Goal: Information Seeking & Learning: Learn about a topic

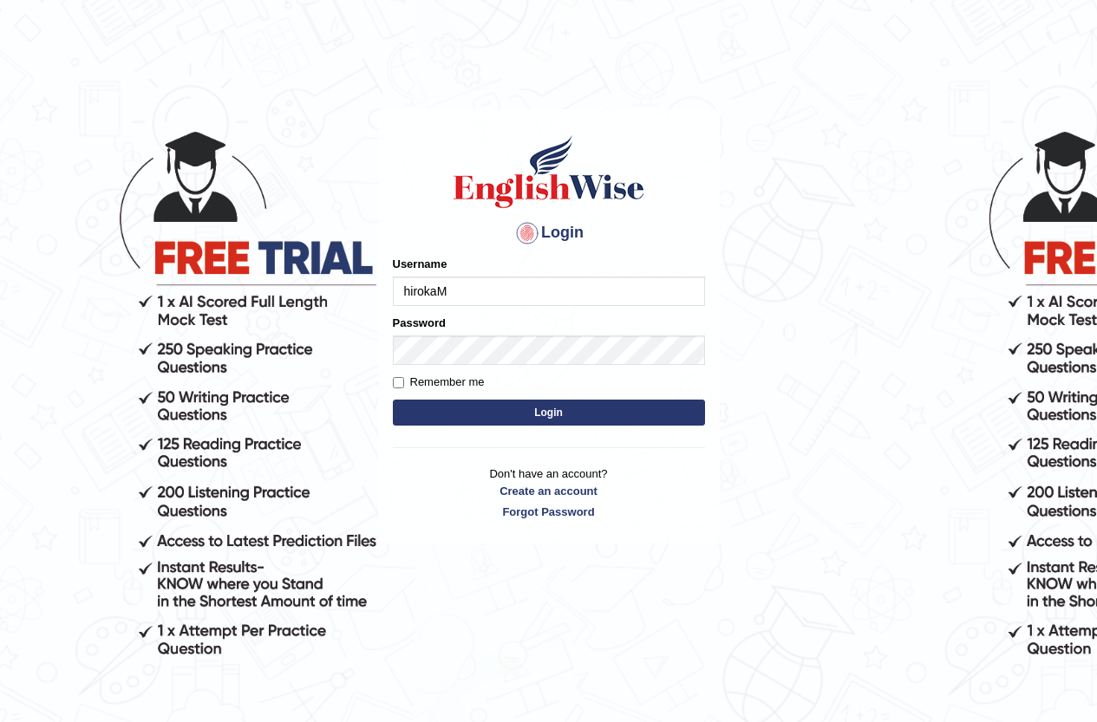
type input "hirokaM"
click at [529, 418] on button "Login" at bounding box center [549, 413] width 312 height 26
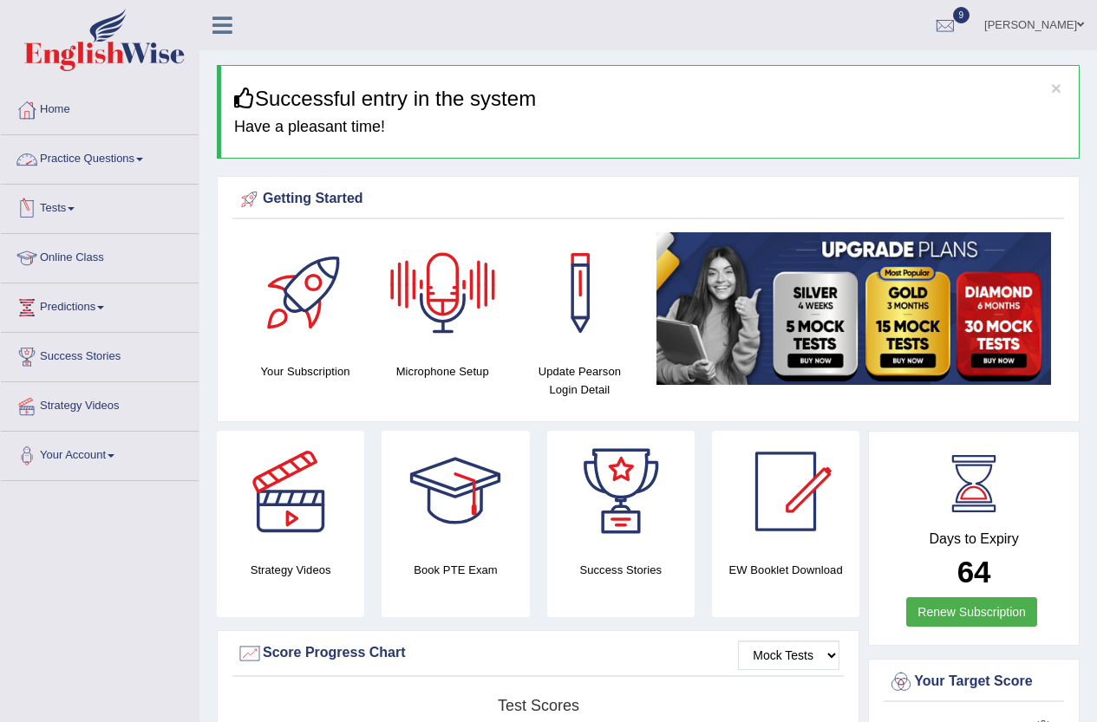
click at [107, 151] on link "Practice Questions" at bounding box center [100, 156] width 198 height 43
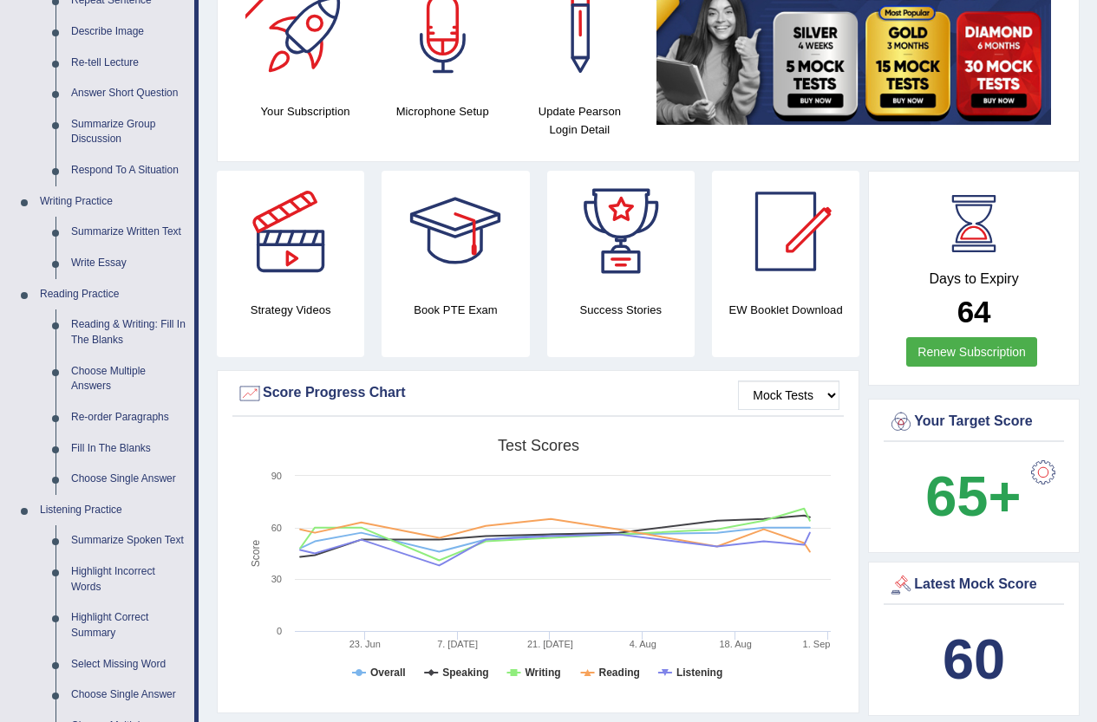
scroll to position [520, 0]
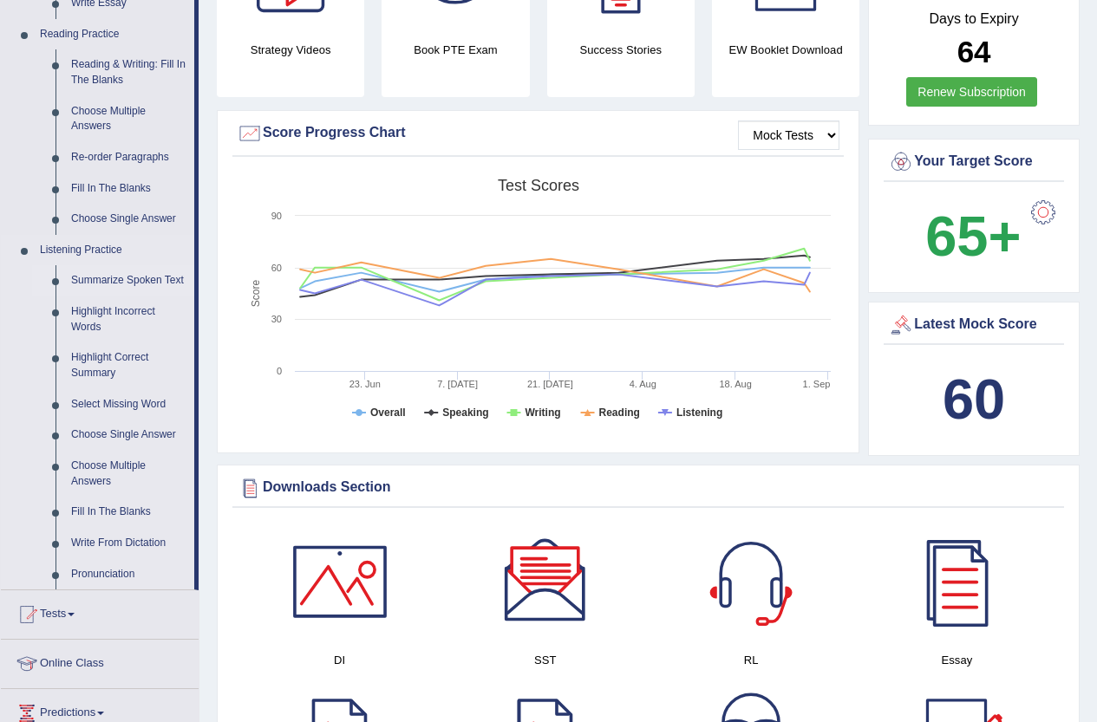
click at [133, 274] on link "Summarize Spoken Text" at bounding box center [128, 280] width 131 height 31
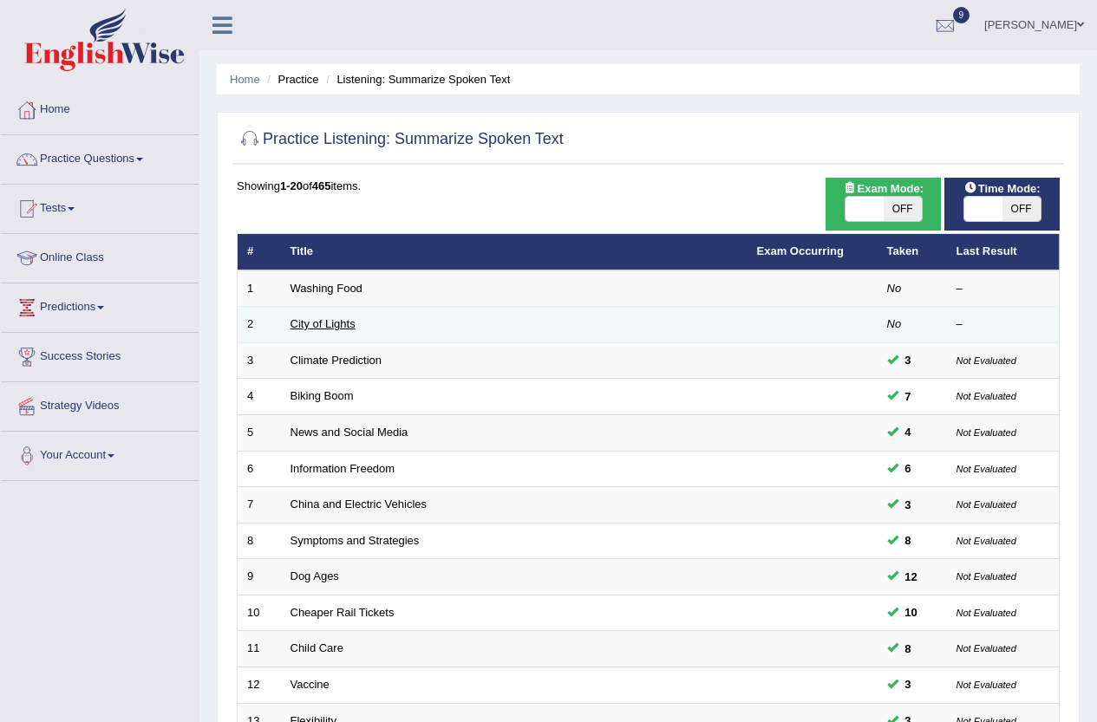
click at [335, 326] on link "City of Lights" at bounding box center [322, 323] width 65 height 13
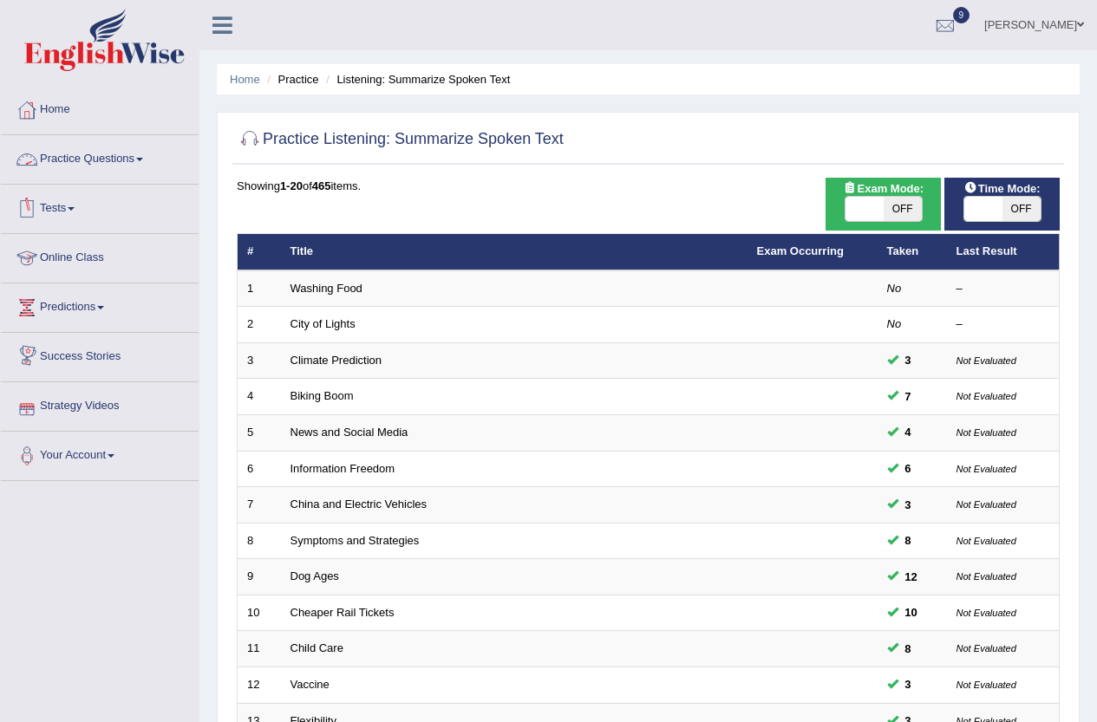
click at [97, 161] on link "Practice Questions" at bounding box center [100, 156] width 198 height 43
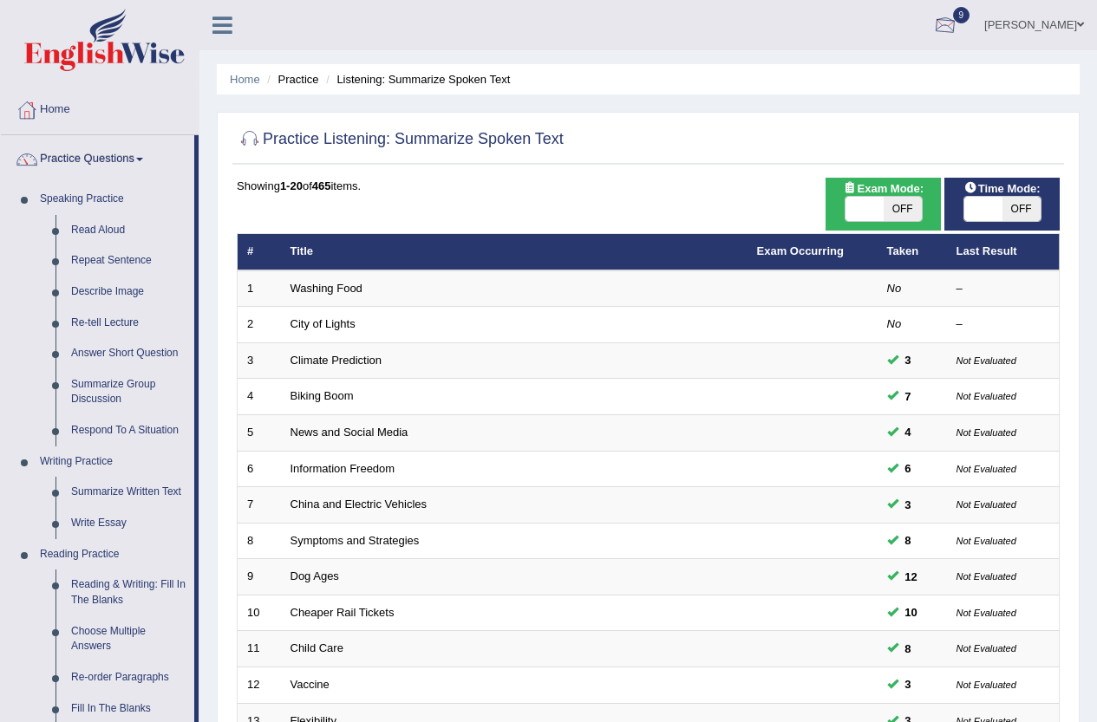
click at [941, 19] on div at bounding box center [945, 26] width 26 height 26
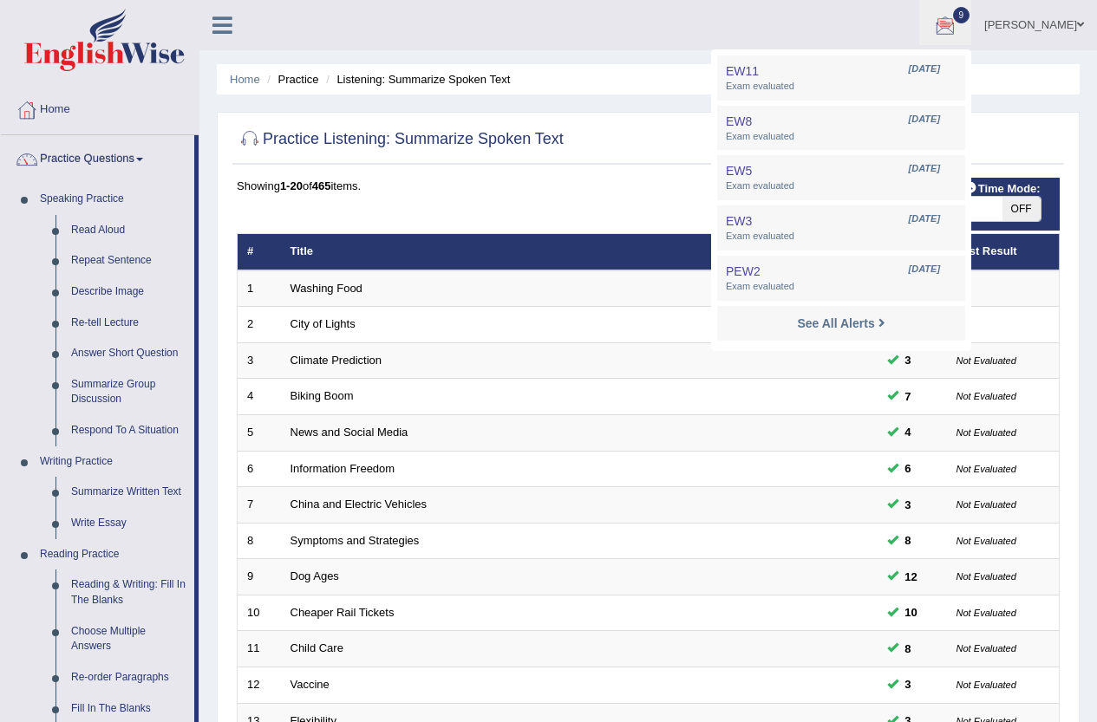
click at [941, 19] on div at bounding box center [945, 26] width 26 height 26
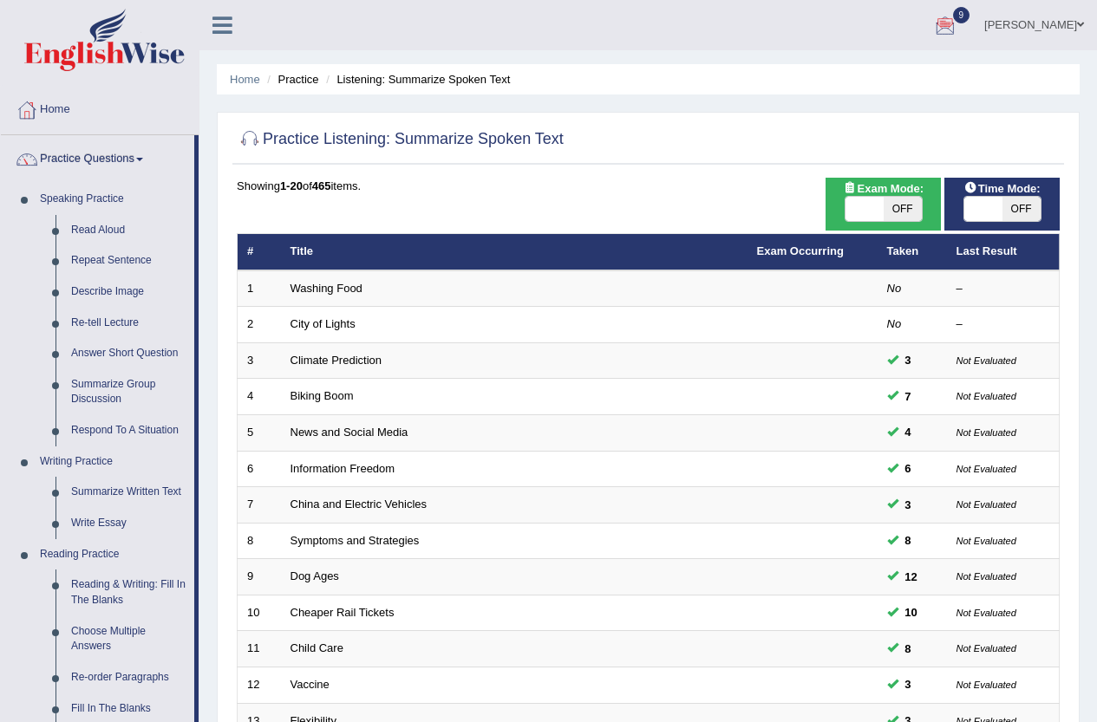
click at [941, 19] on div at bounding box center [945, 26] width 26 height 26
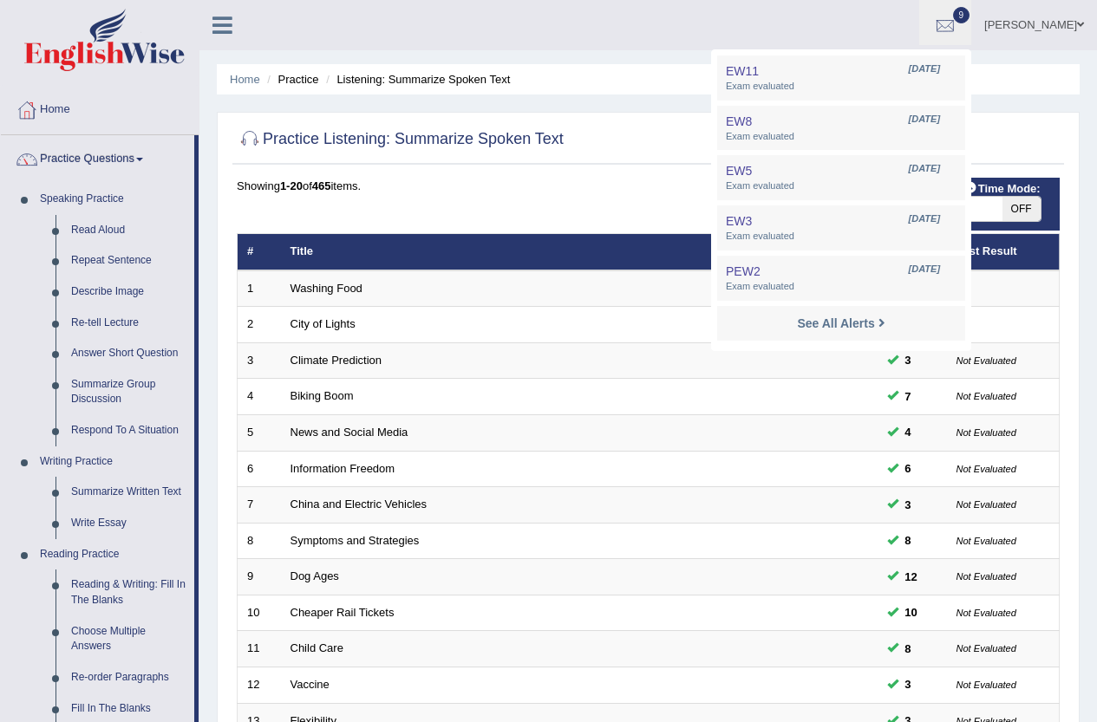
click at [941, 19] on div at bounding box center [945, 26] width 26 height 26
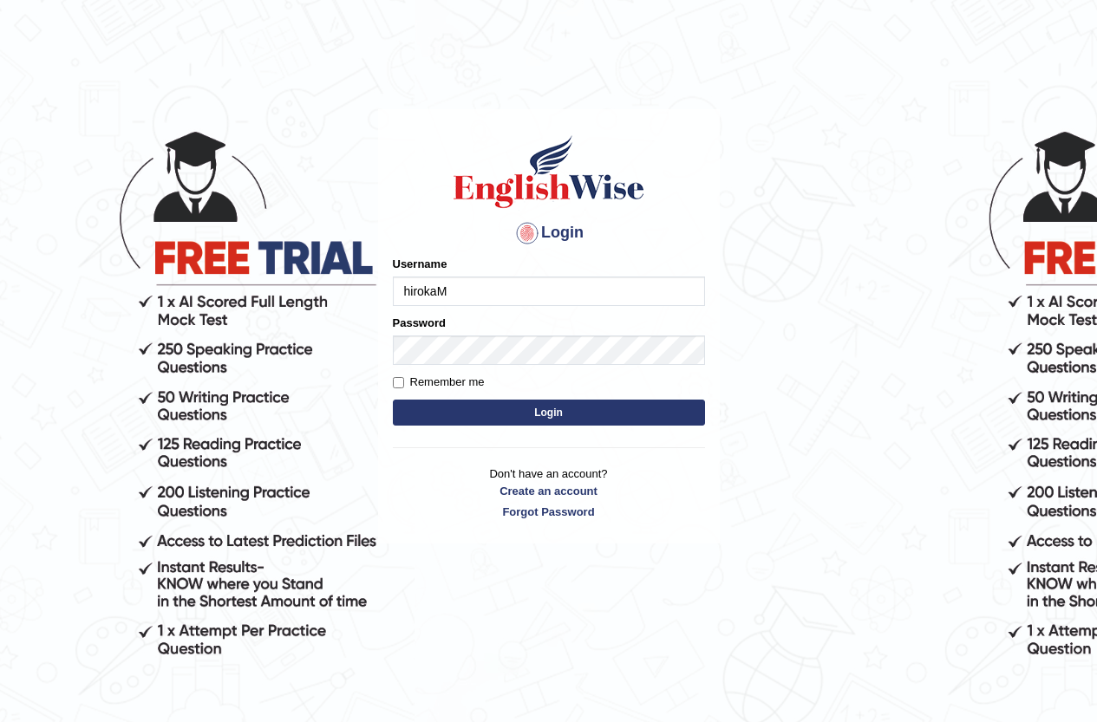
type input "hirokaM"
click at [510, 409] on button "Login" at bounding box center [549, 413] width 312 height 26
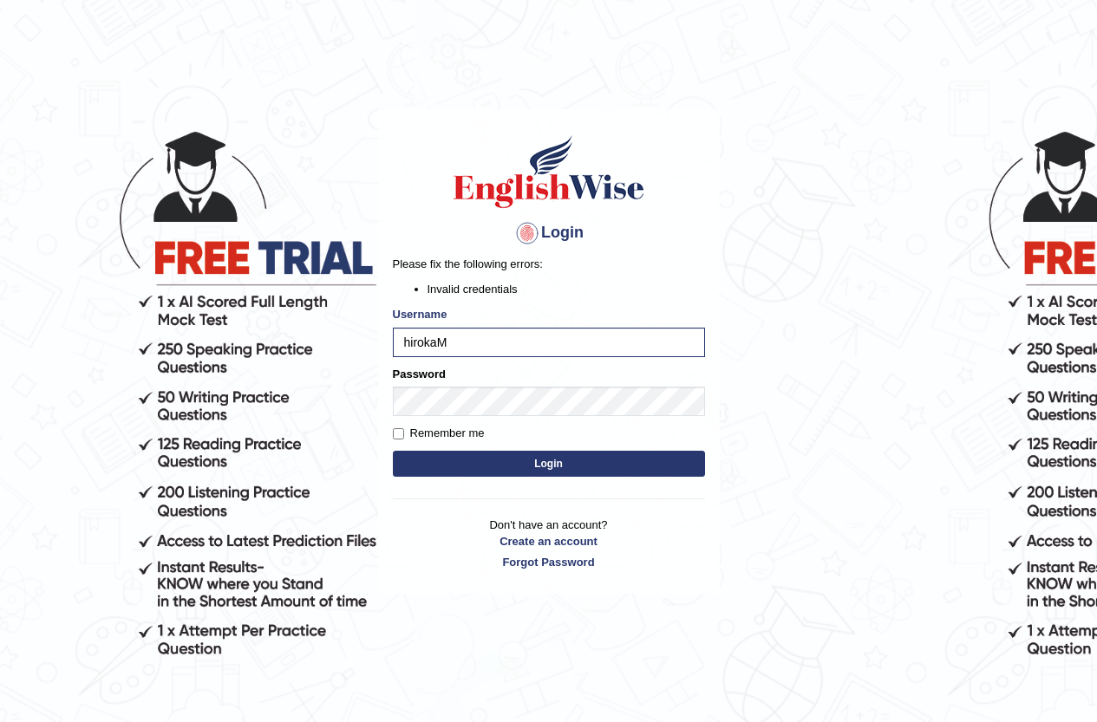
click at [470, 459] on button "Login" at bounding box center [549, 464] width 312 height 26
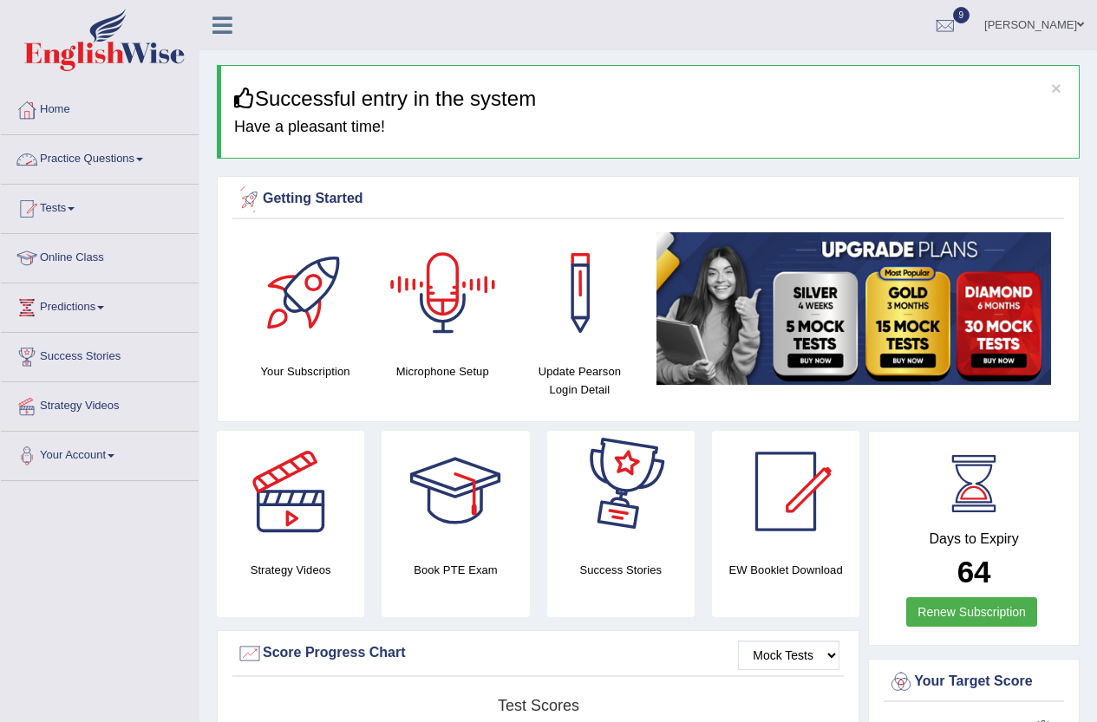
click at [85, 155] on link "Practice Questions" at bounding box center [100, 156] width 198 height 43
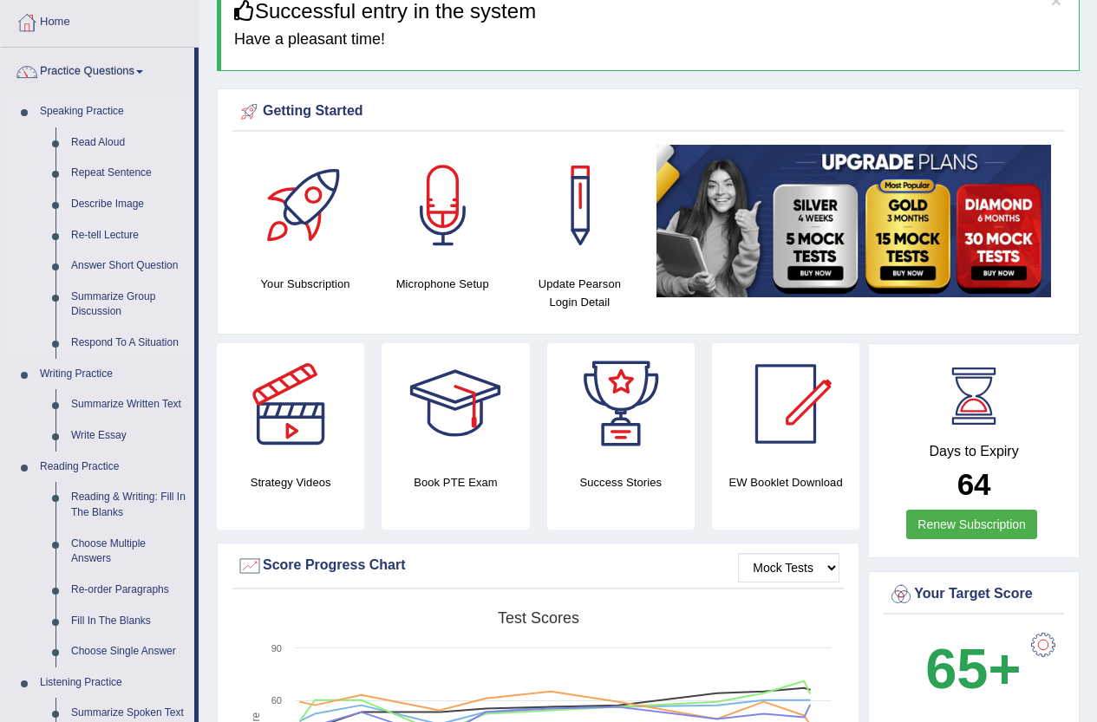
scroll to position [87, 0]
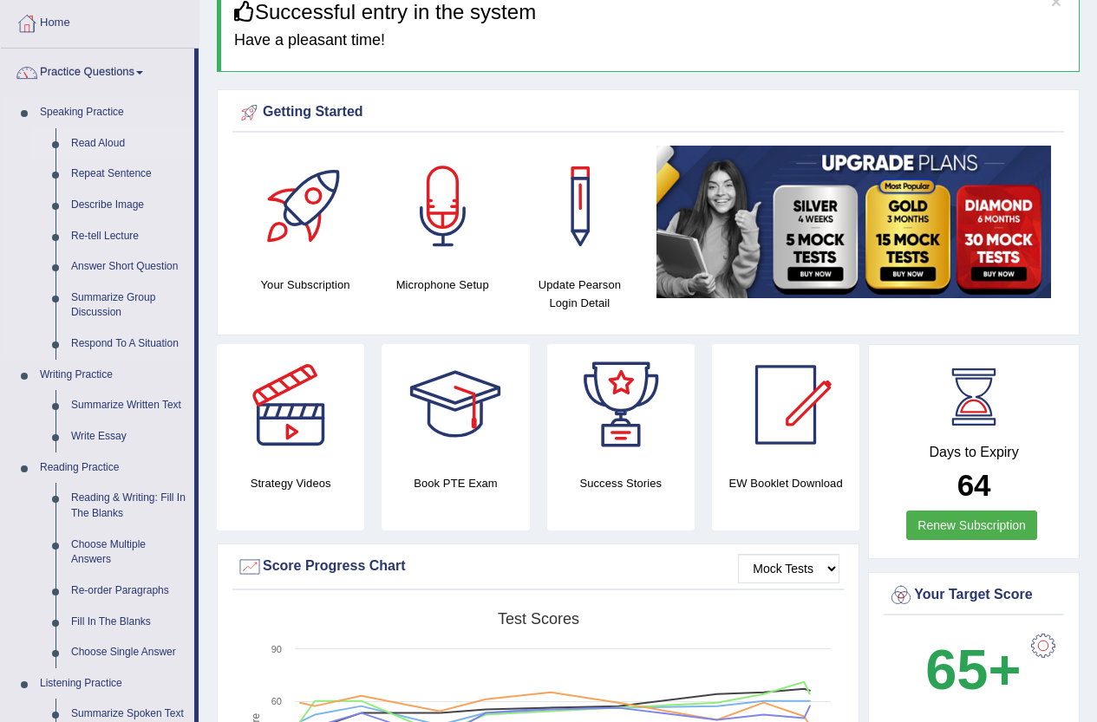
click at [84, 141] on link "Read Aloud" at bounding box center [128, 143] width 131 height 31
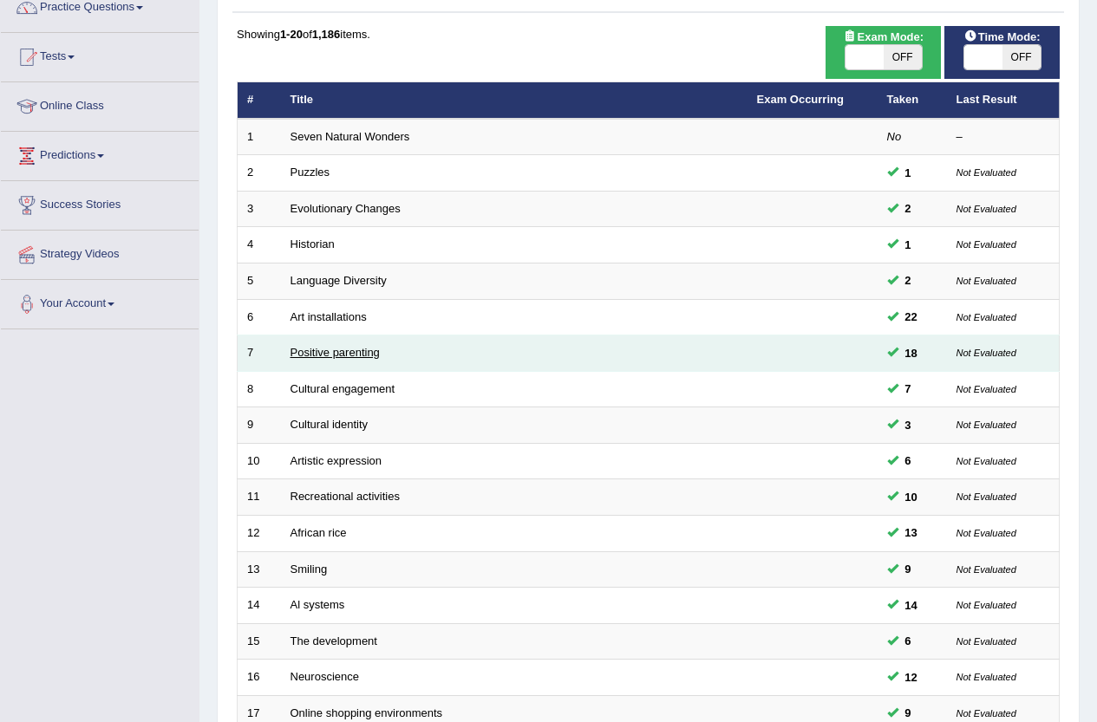
scroll to position [426, 0]
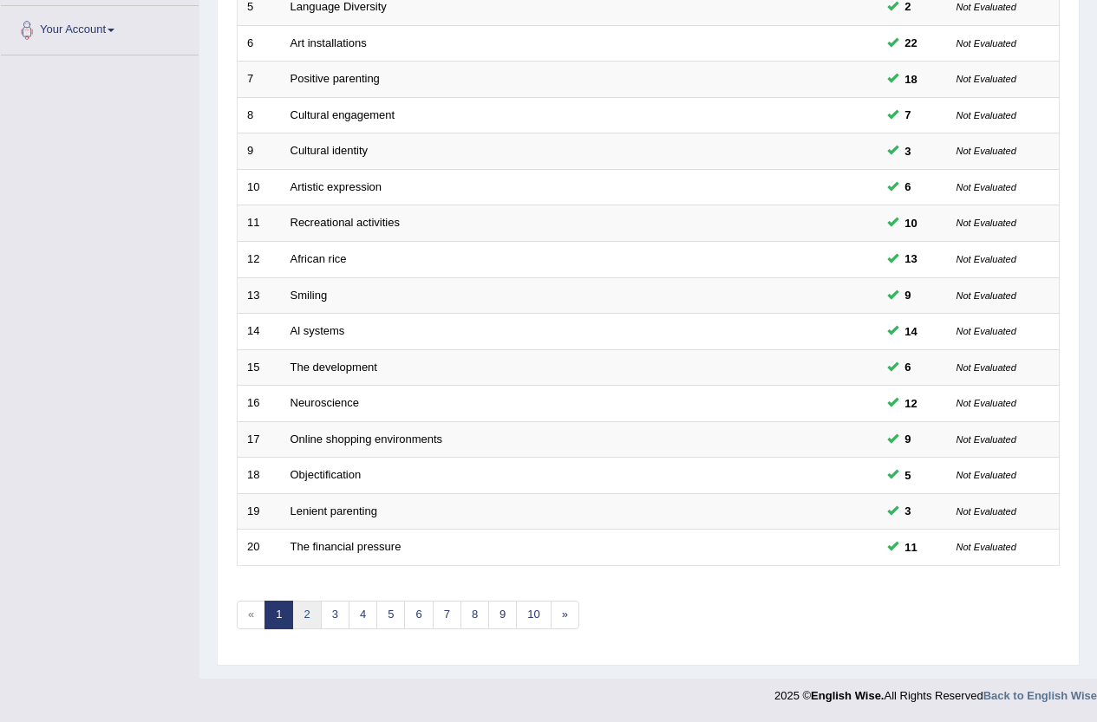
click at [308, 613] on link "2" at bounding box center [306, 615] width 29 height 29
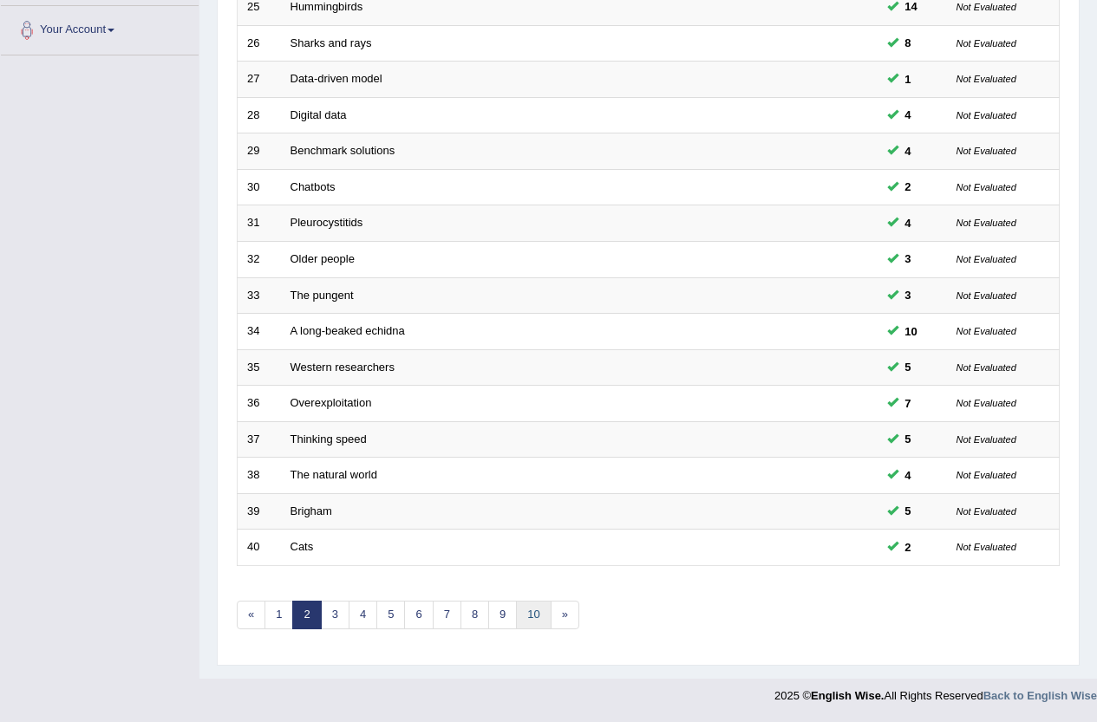
click at [530, 610] on link "10" at bounding box center [533, 615] width 35 height 29
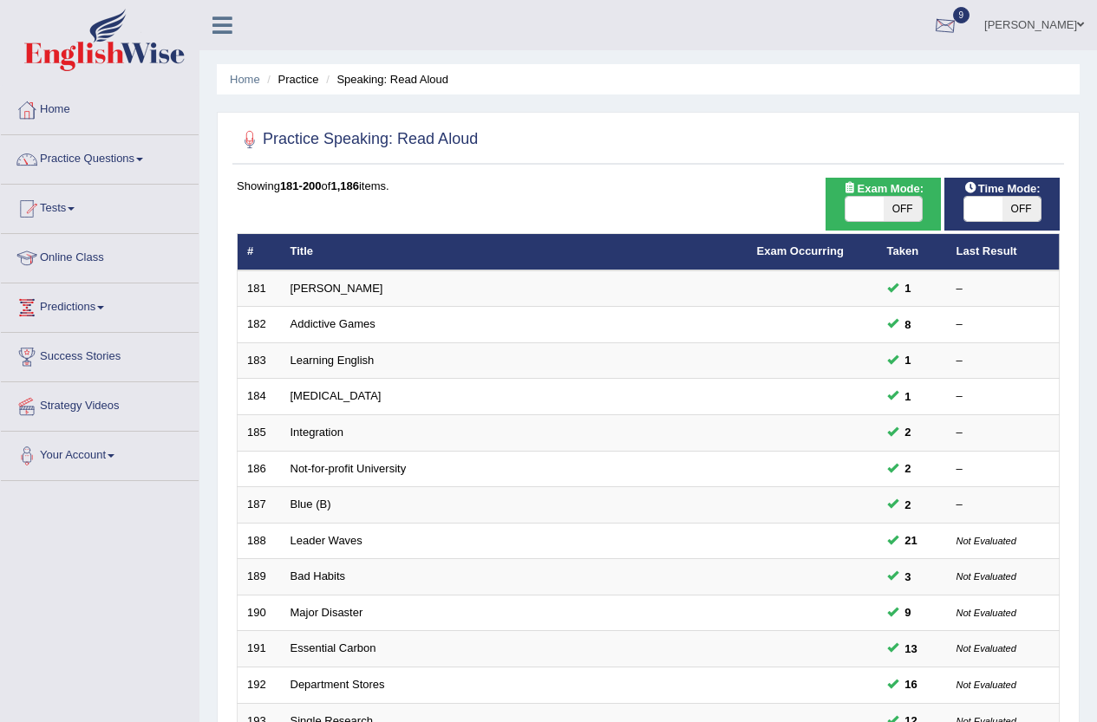
click at [941, 24] on div at bounding box center [945, 26] width 26 height 26
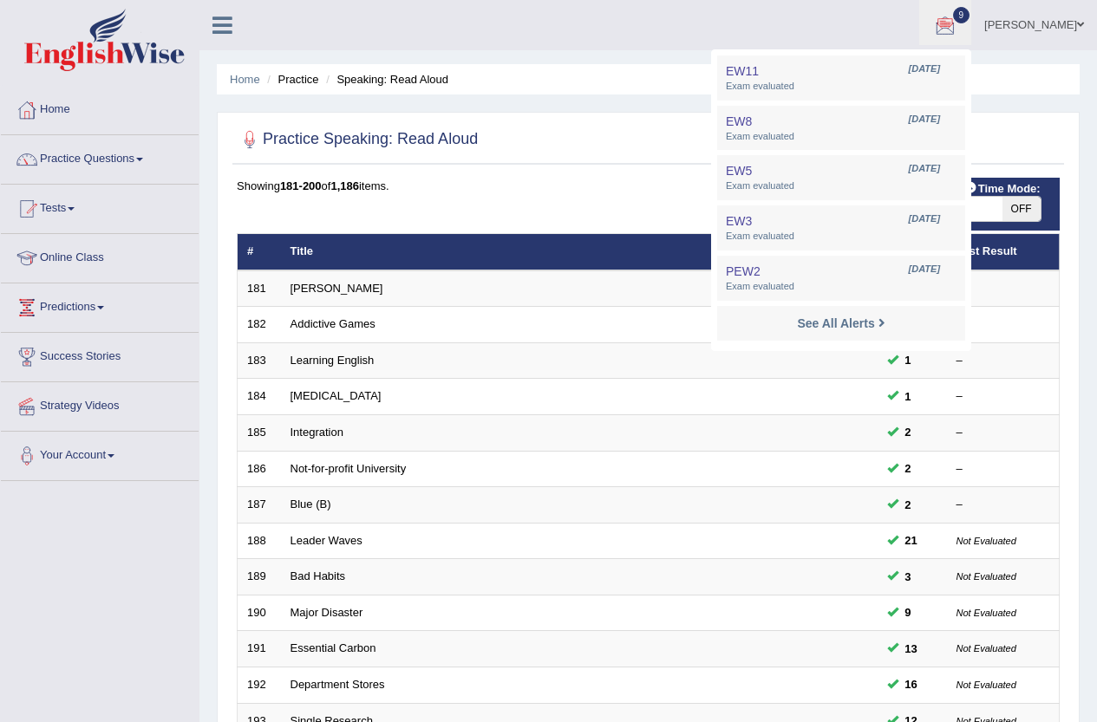
click at [112, 44] on img at bounding box center [104, 40] width 160 height 62
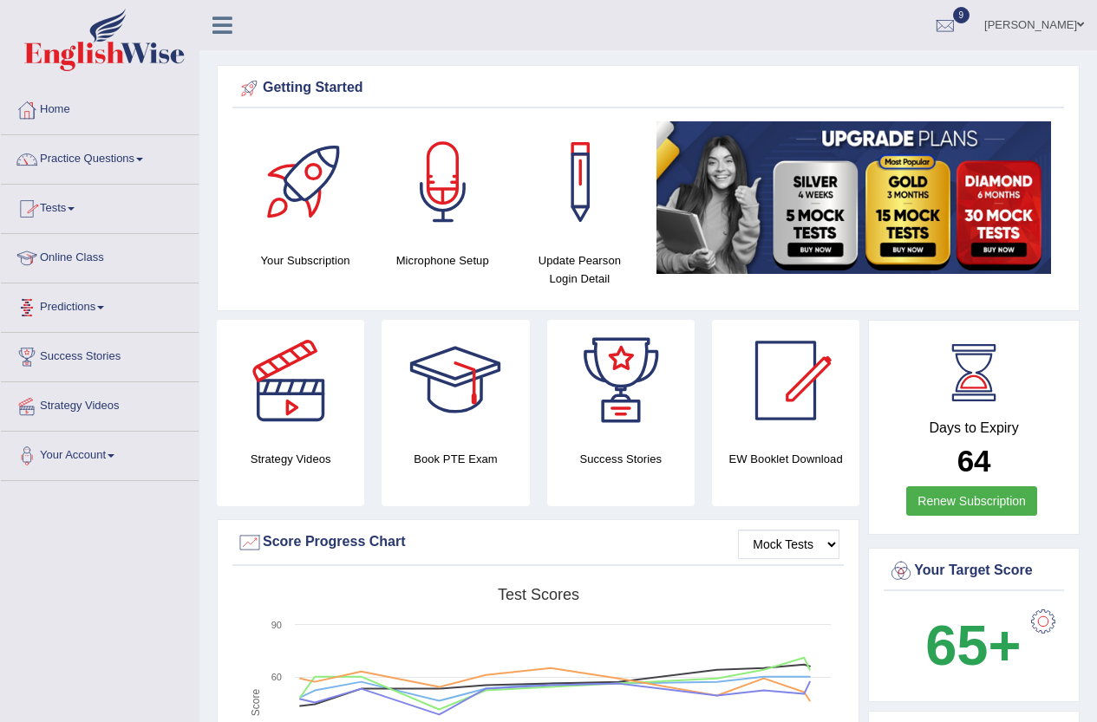
click at [80, 305] on link "Predictions" at bounding box center [100, 304] width 198 height 43
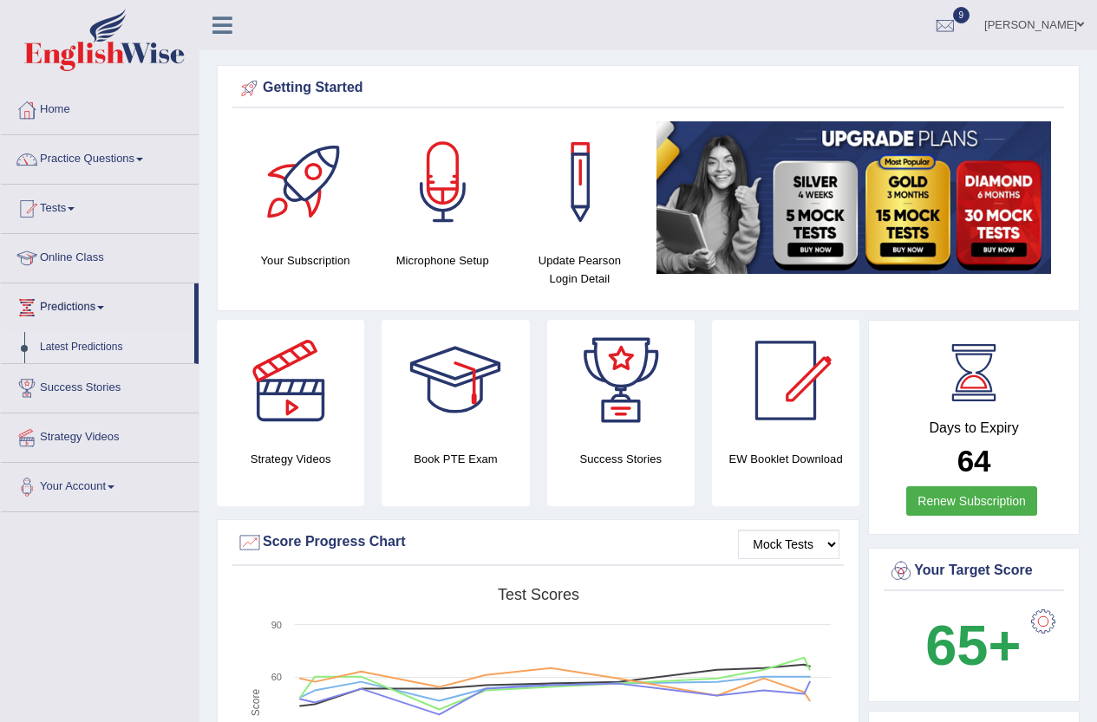
click at [87, 339] on link "Latest Predictions" at bounding box center [113, 347] width 162 height 31
